Goal: Communication & Community: Answer question/provide support

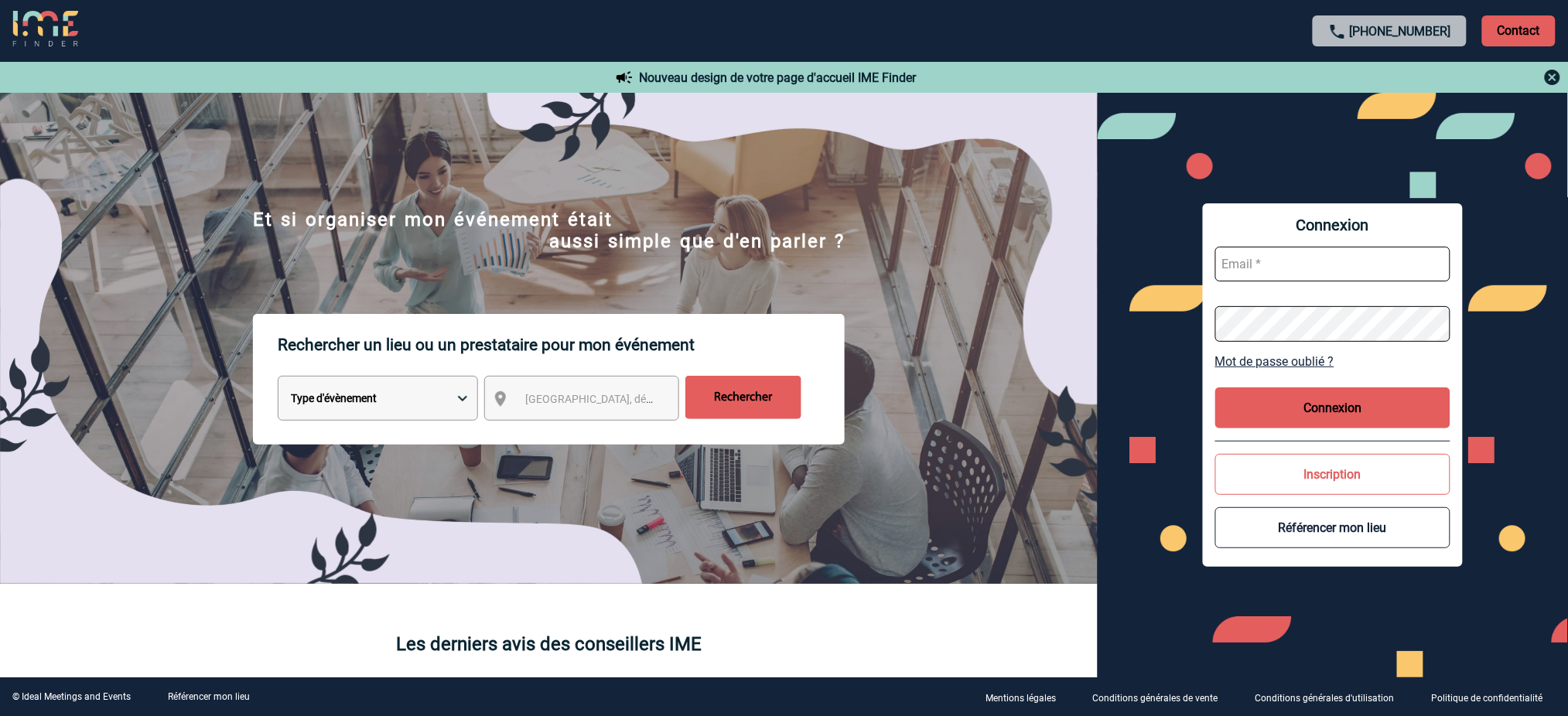
type input "mnoblet@ime-groupe.com"
click at [1359, 392] on button "Connexion" at bounding box center [1333, 407] width 236 height 41
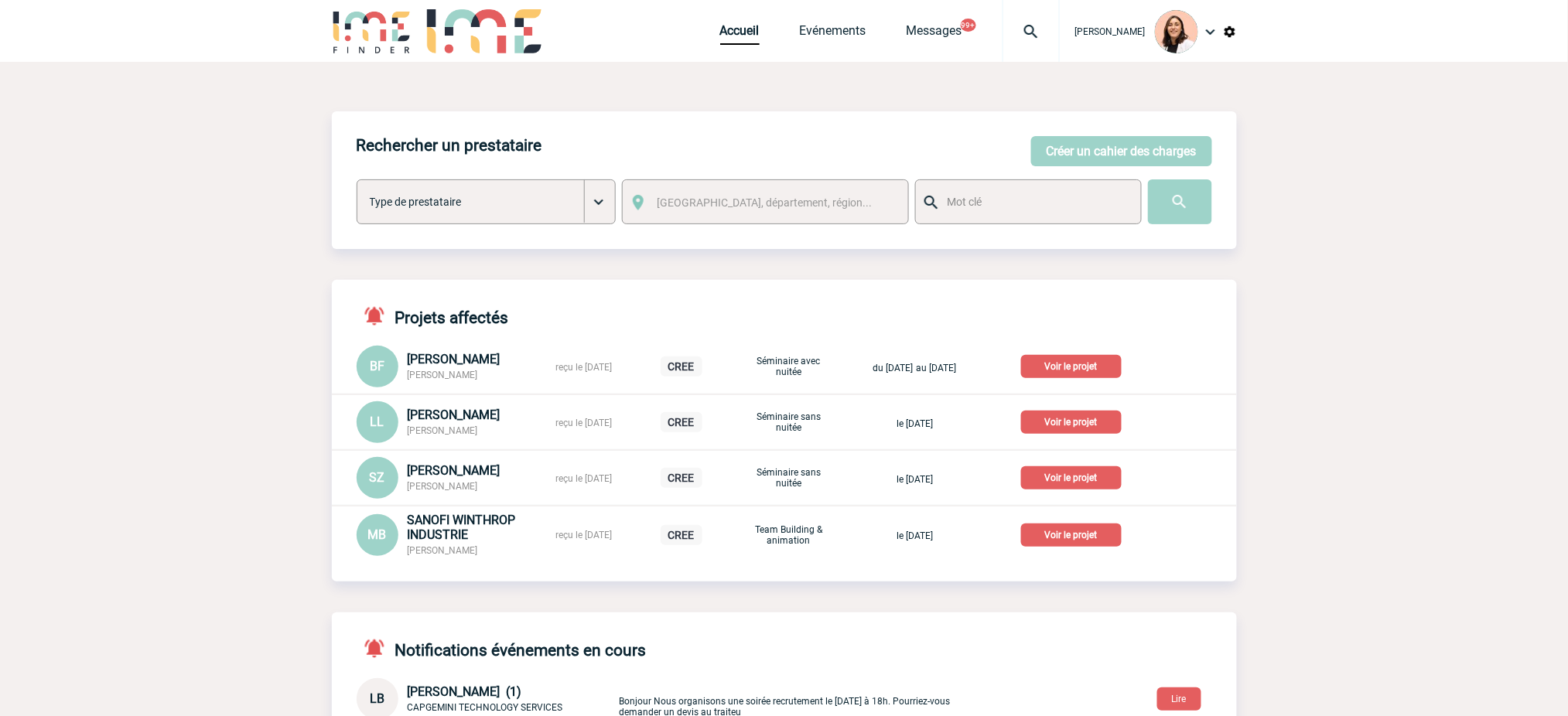
click at [1033, 29] on img at bounding box center [1031, 32] width 56 height 18
click at [897, 121] on input "search" at bounding box center [957, 119] width 213 height 23
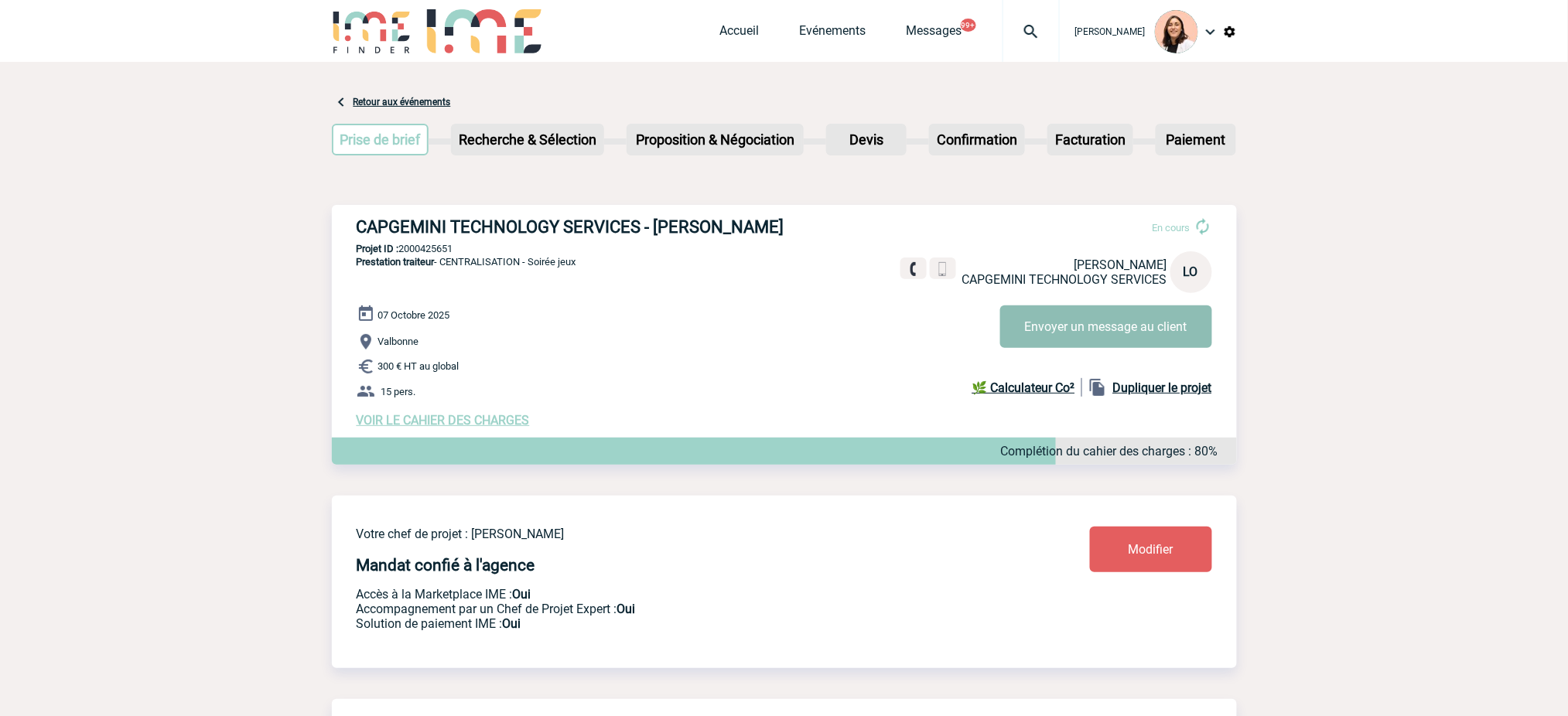
click at [1169, 316] on button "Envoyer un message au client" at bounding box center [1106, 327] width 212 height 43
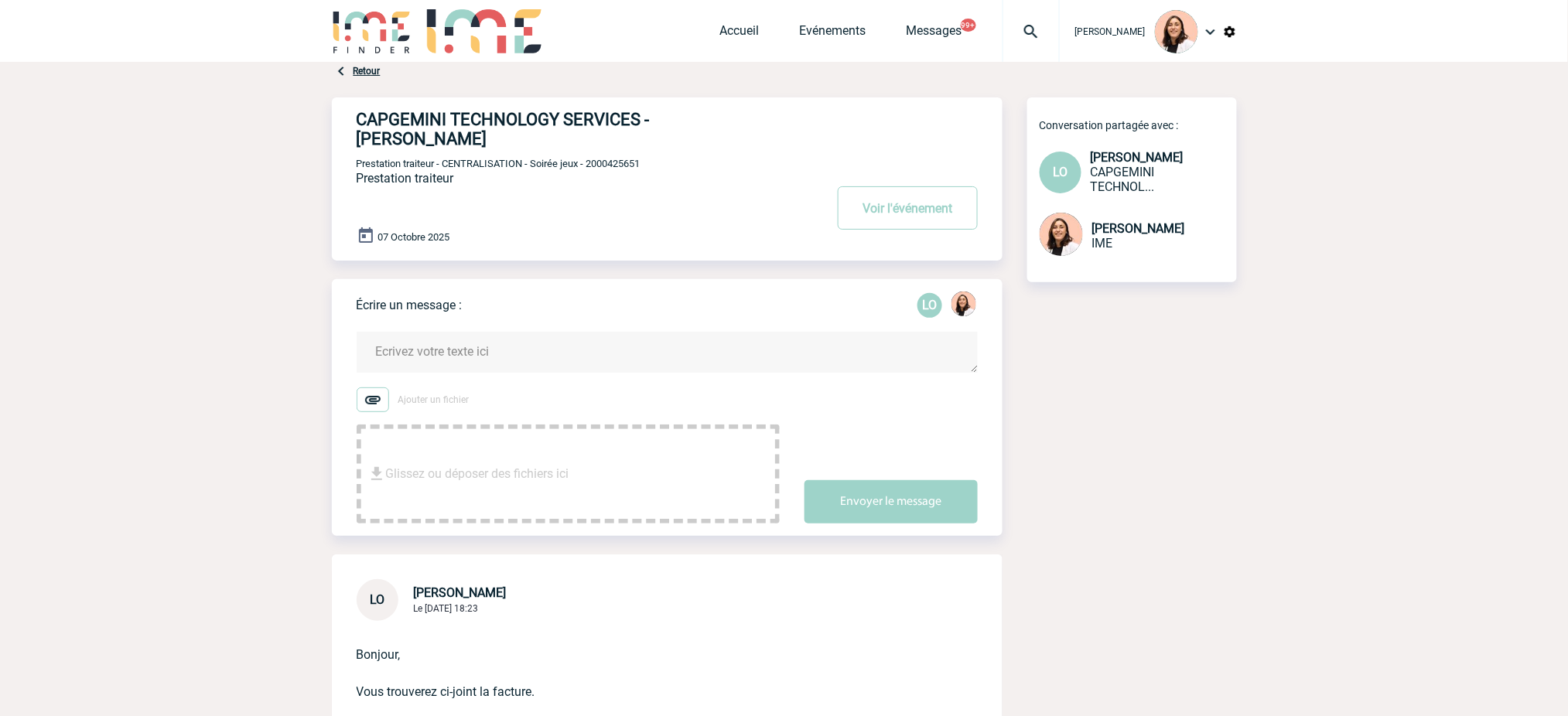
click at [731, 332] on textarea at bounding box center [668, 352] width 621 height 41
paste textarea "Chère XXX, Je vous remercie pour nos échanges, et je suis ravie d’avoir travail…"
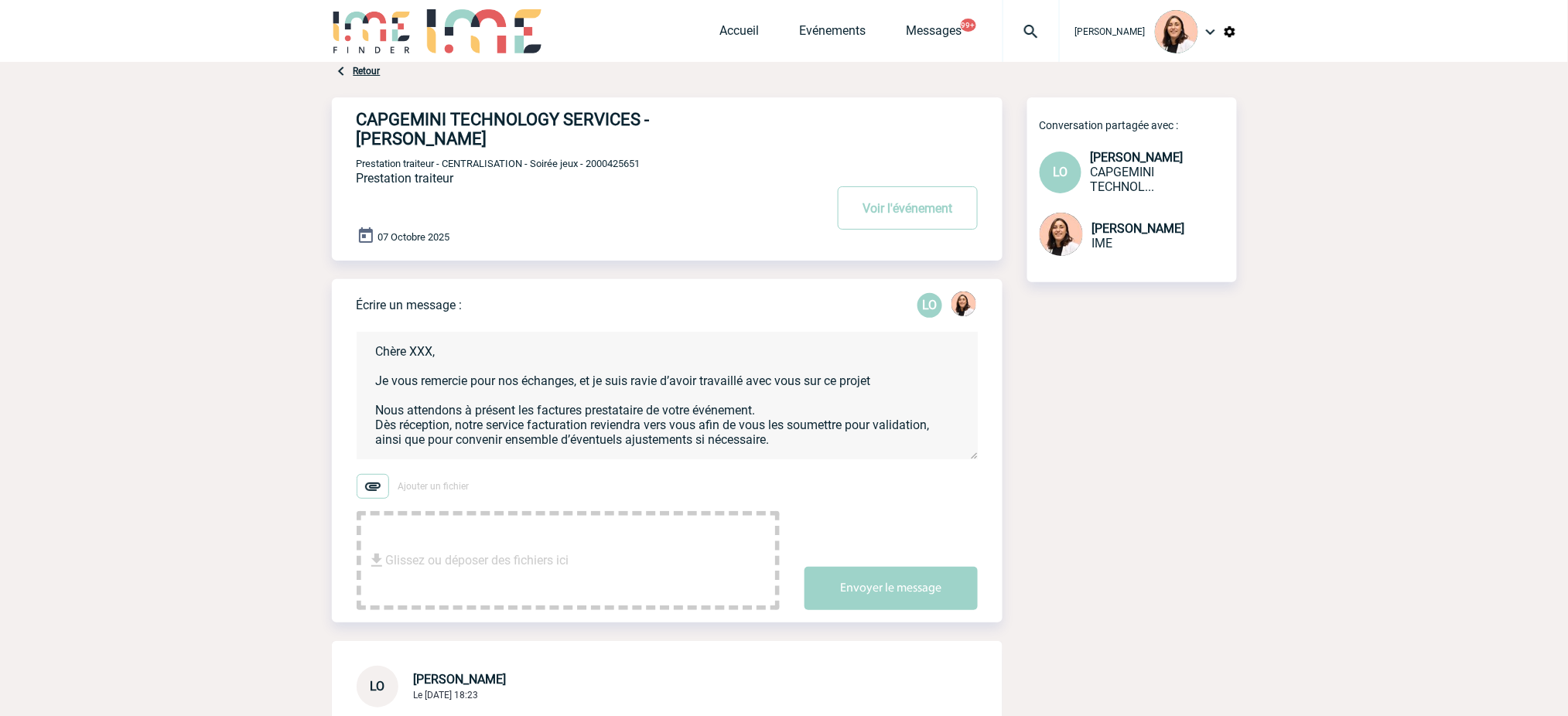
click at [658, 119] on h4 "CAPGEMINI TECHNOLOGY SERVICES - Leila OBREMSKI" at bounding box center [568, 129] width 422 height 38
copy h4 "Leila"
click at [423, 341] on textarea "Chère XXX, Je vous remercie pour nos échanges, et je suis ravie d’avoir travail…" at bounding box center [668, 395] width 621 height 128
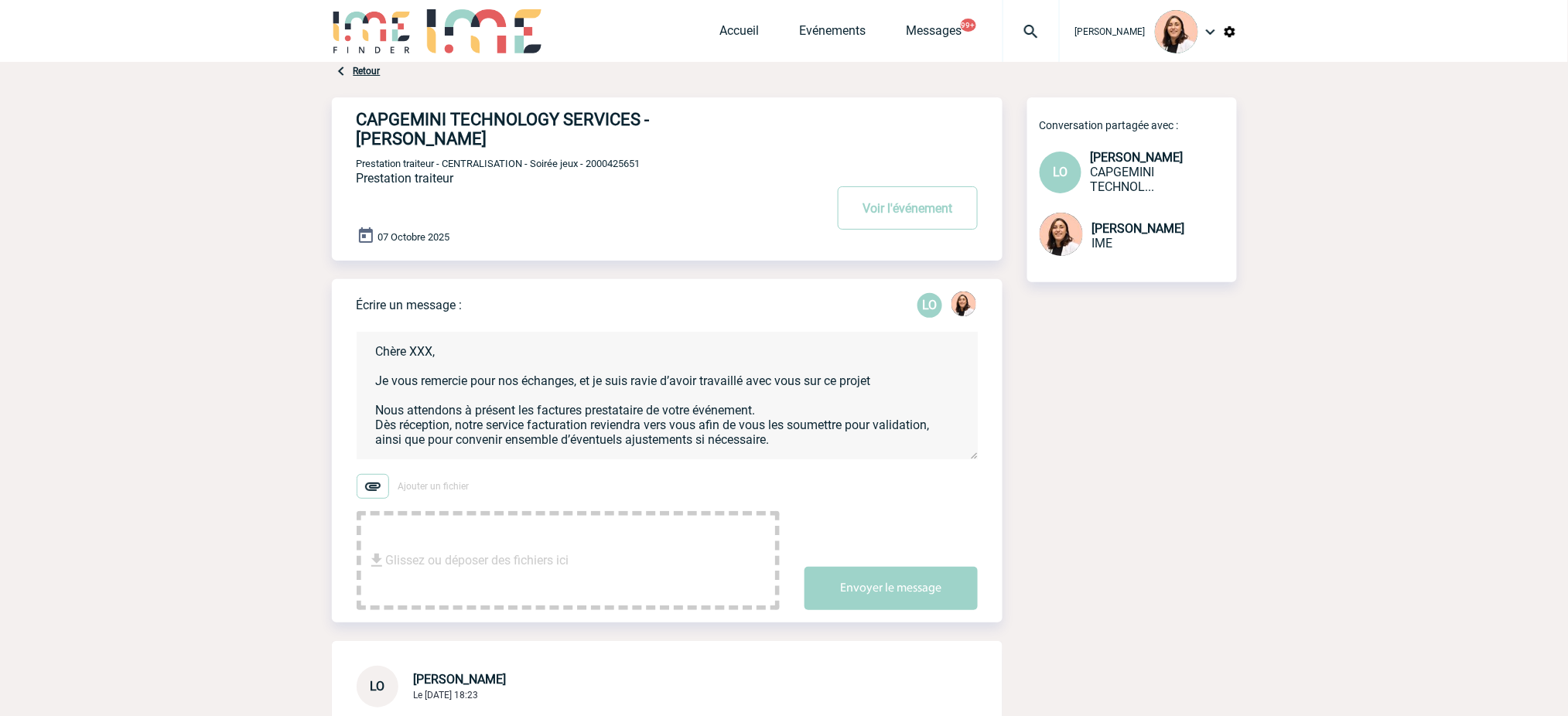
paste textarea "Leila"
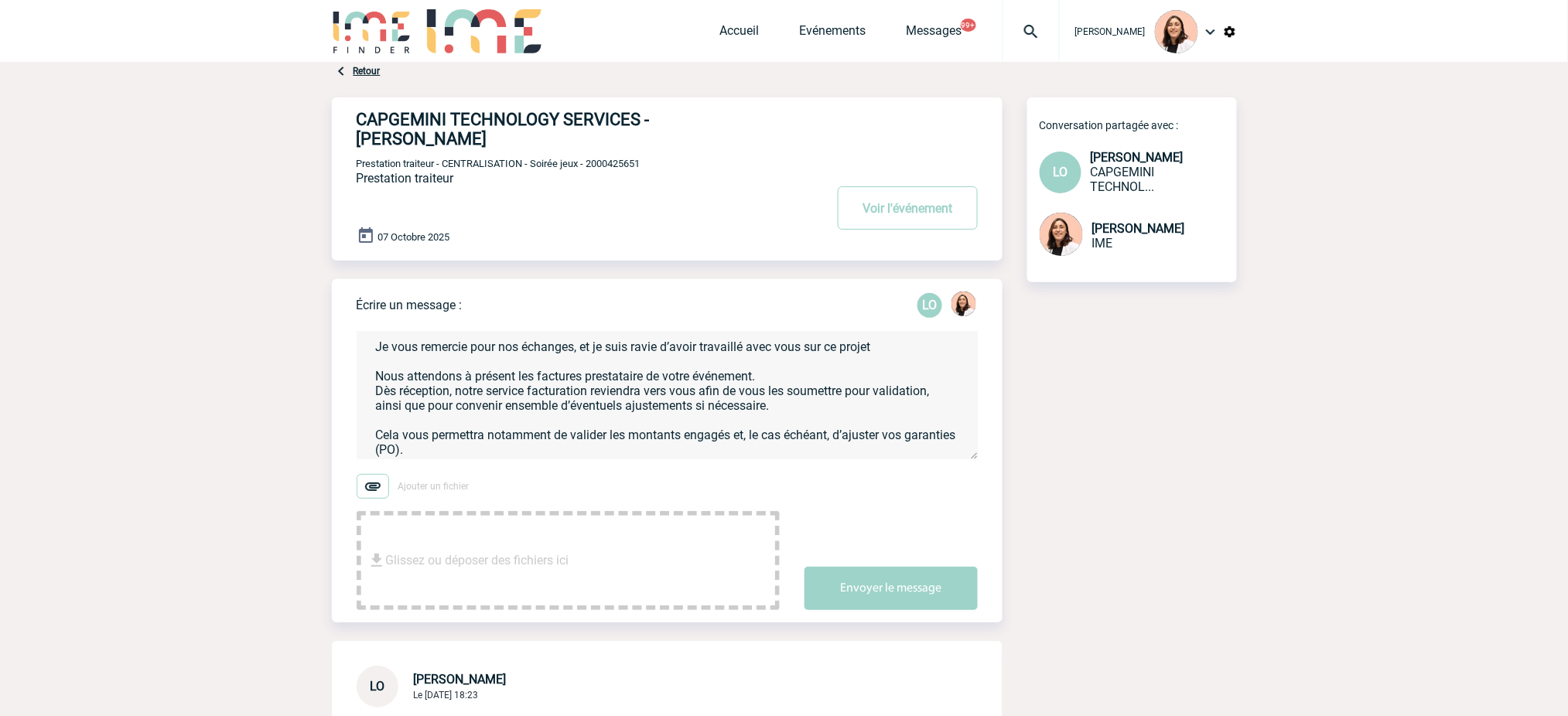
scroll to position [45, 0]
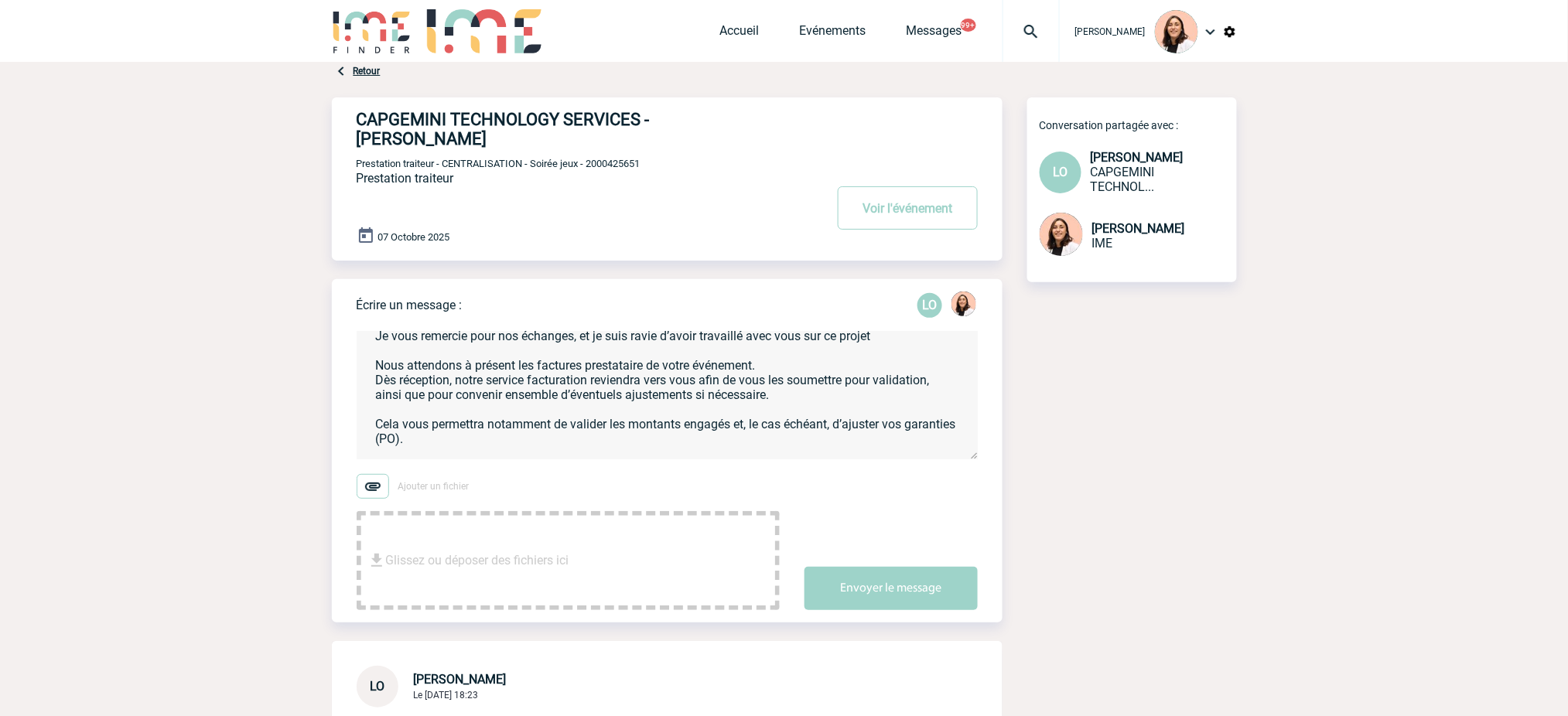
drag, startPoint x: 453, startPoint y: 361, endPoint x: 362, endPoint y: 351, distance: 91.5
click at [362, 351] on textarea "Chère Leila, Je vous remercie pour nos échanges, et je suis ravie d’avoir trava…" at bounding box center [668, 395] width 621 height 128
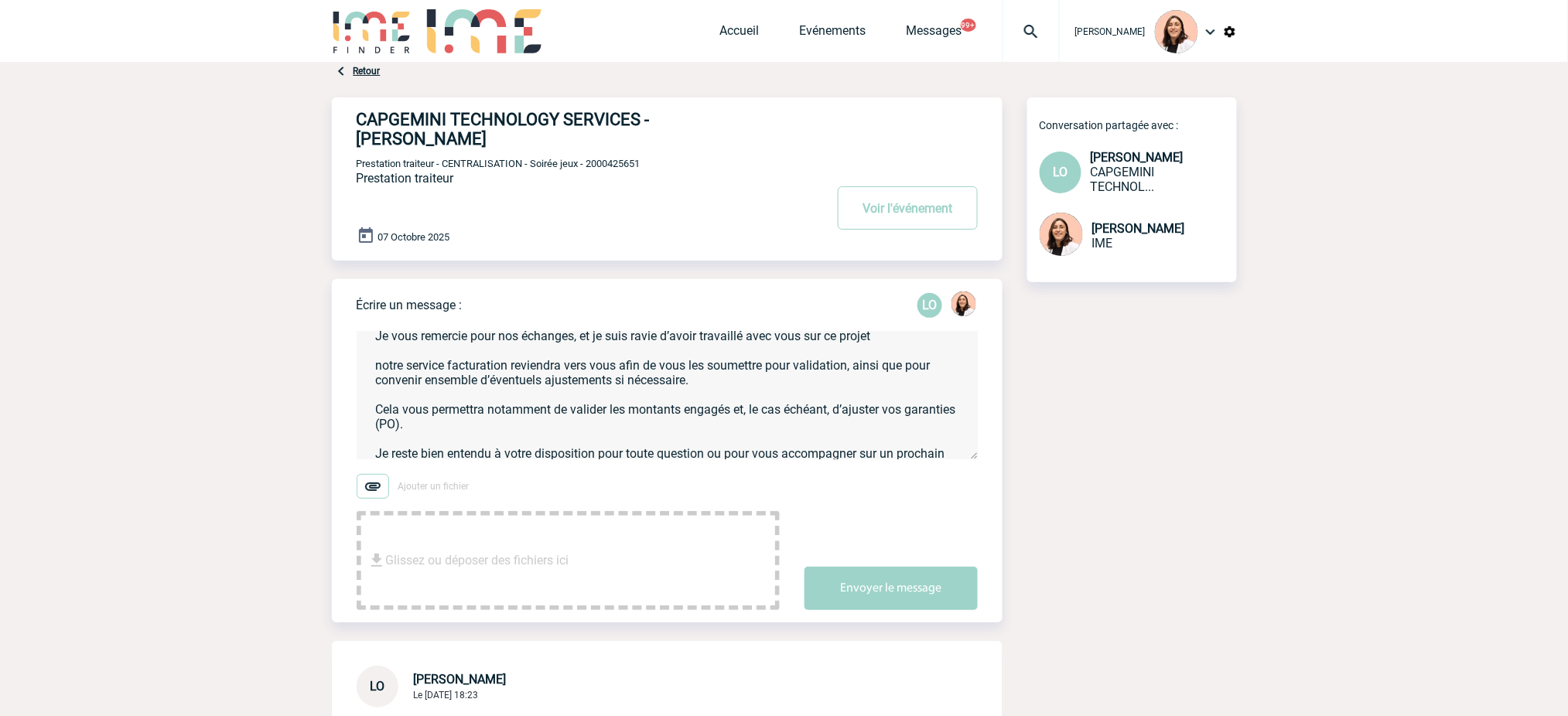
click at [769, 366] on textarea "Chère Leila, Je vous remercie pour nos échanges, et je suis ravie d’avoir trava…" at bounding box center [668, 395] width 621 height 128
click at [489, 409] on textarea "Chère Leila, Je vous remercie pour nos échanges, et je suis ravie d’avoir trava…" at bounding box center [668, 395] width 621 height 128
drag, startPoint x: 678, startPoint y: 405, endPoint x: 268, endPoint y: 380, distance: 410.8
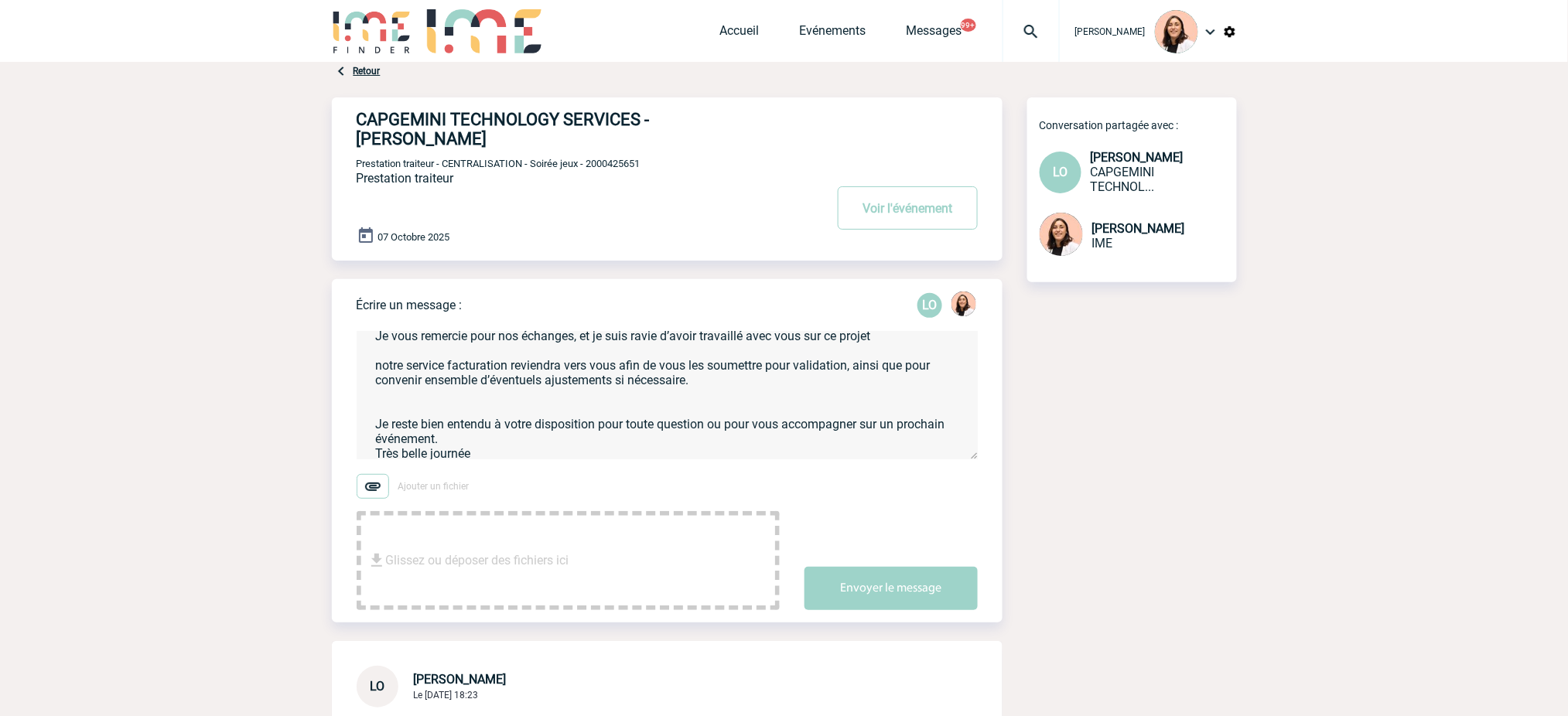
drag, startPoint x: 726, startPoint y: 372, endPoint x: 351, endPoint y: 342, distance: 376.2
click at [351, 342] on div "Écrire un message : LO Chère Leila, Je vous remercie pour nos échanges, et je s…" at bounding box center [667, 451] width 670 height 343
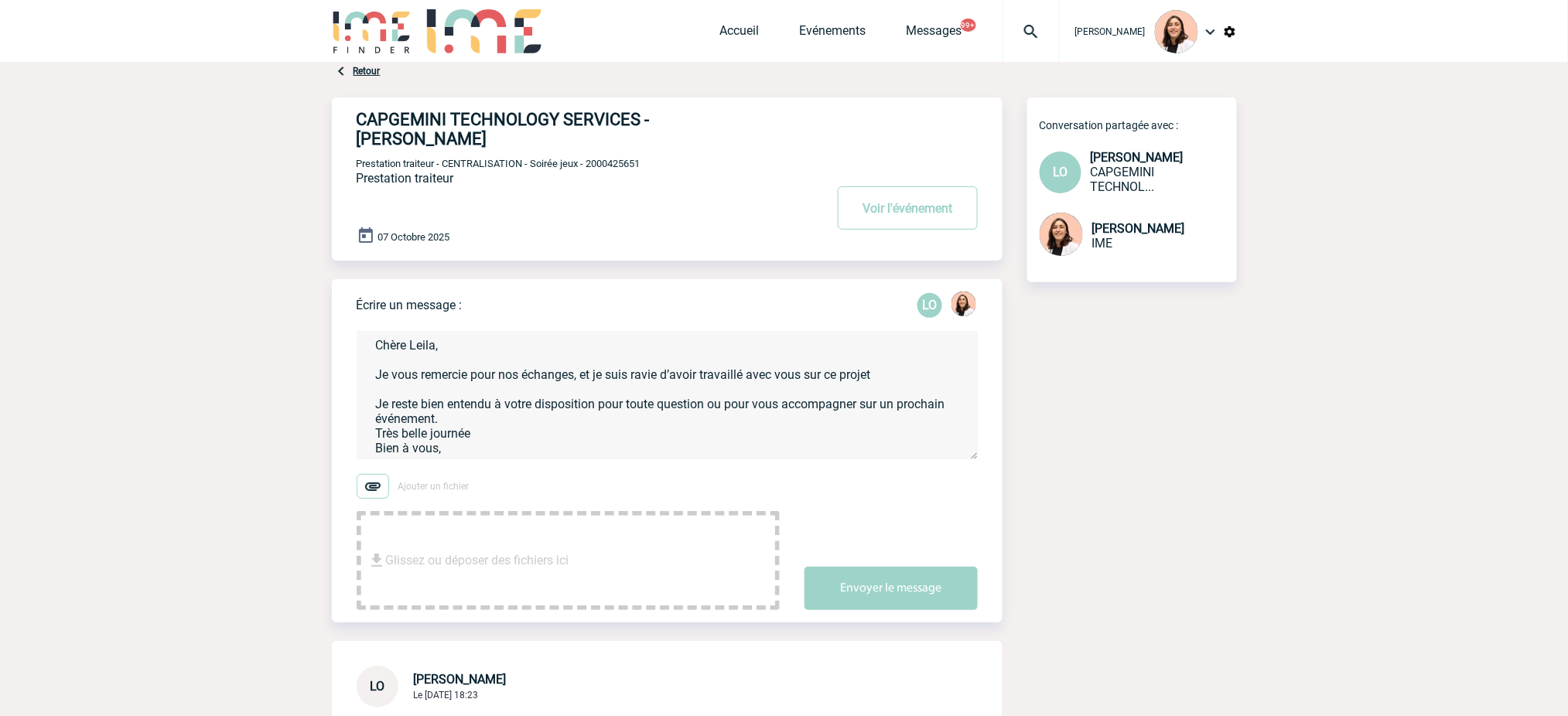
scroll to position [22, 0]
click at [521, 391] on textarea "Chère Leila, Je vous remercie pour nos échanges, et je suis ravie d’avoir trava…" at bounding box center [668, 395] width 621 height 128
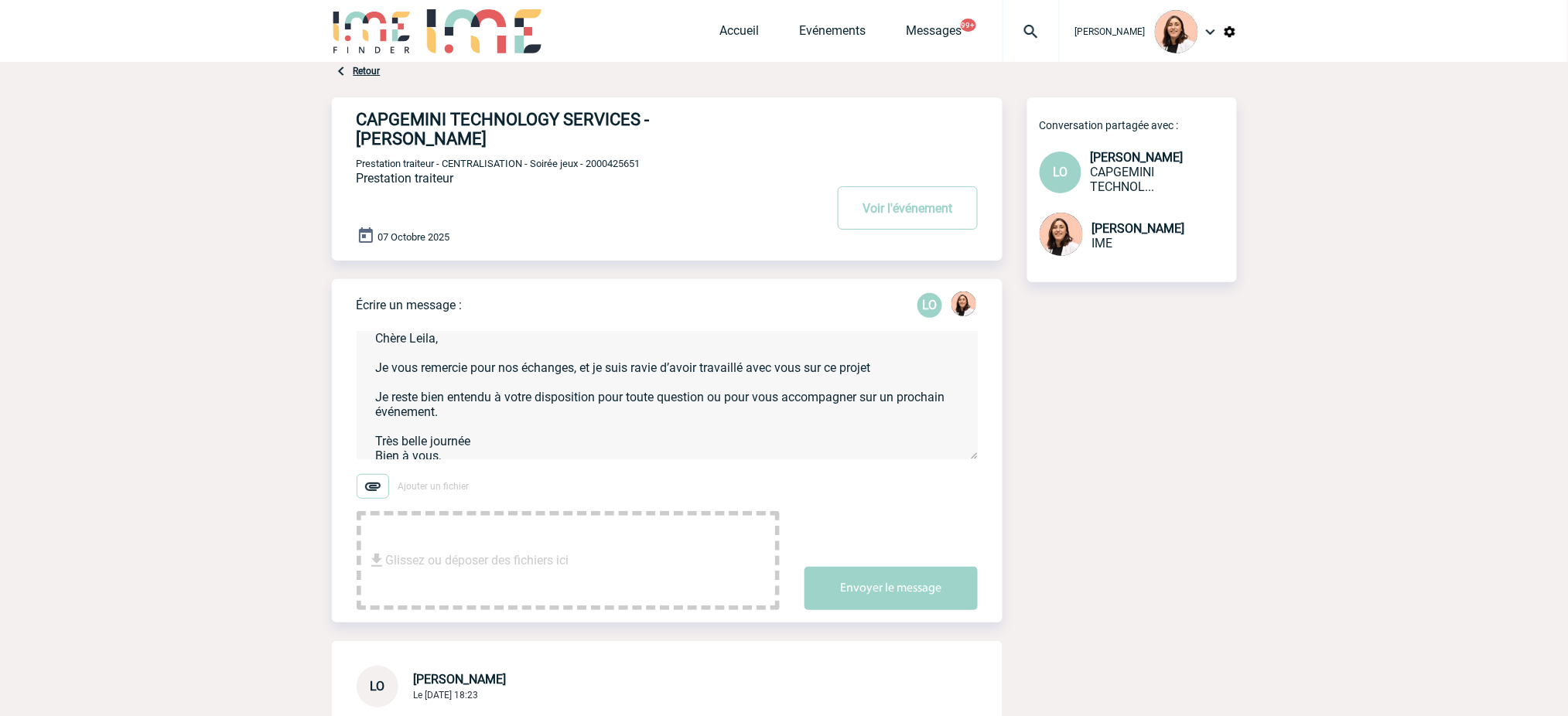
scroll to position [0, 0]
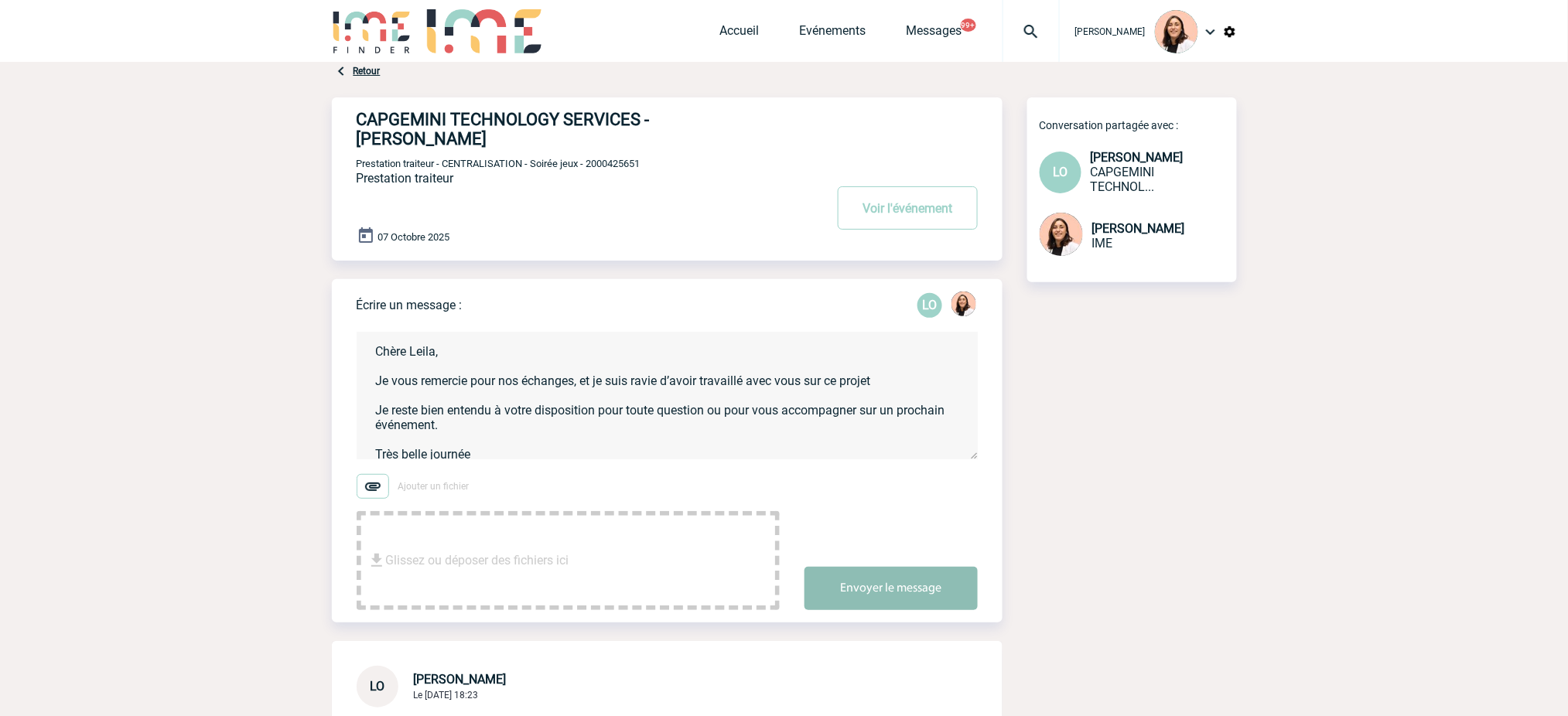
type textarea "Chère Leila, Je vous remercie pour nos échanges, et je suis ravie d’avoir trava…"
click at [923, 577] on button "Envoyer le message" at bounding box center [891, 588] width 174 height 43
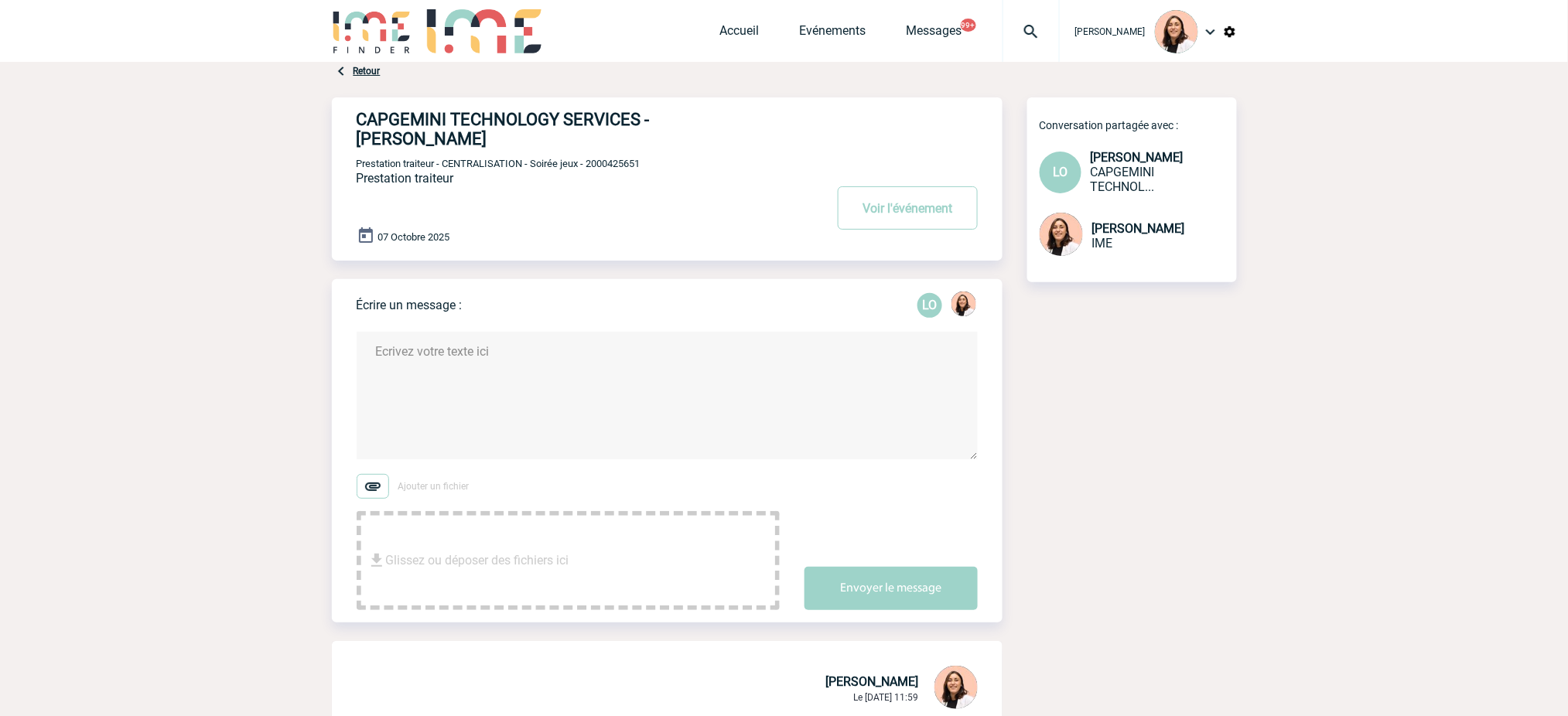
click at [623, 158] on span "Prestation traiteur - CENTRALISATION - Soirée jeux - 2000425651" at bounding box center [499, 163] width 284 height 12
copy span "2000425651"
